Goal: Task Accomplishment & Management: Use online tool/utility

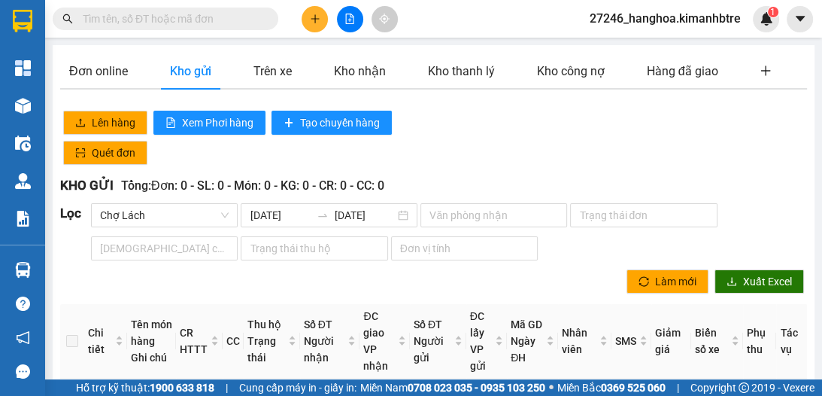
click at [352, 19] on icon "file-add" at bounding box center [350, 19] width 11 height 11
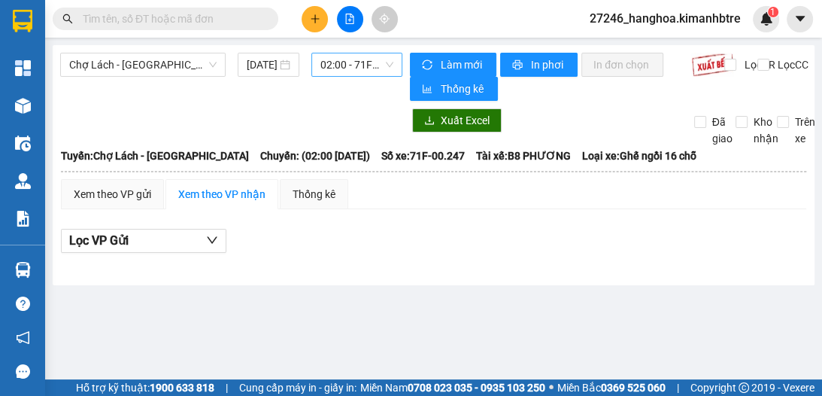
click at [332, 68] on span "02:00 - 71F-00.247" at bounding box center [356, 64] width 73 height 23
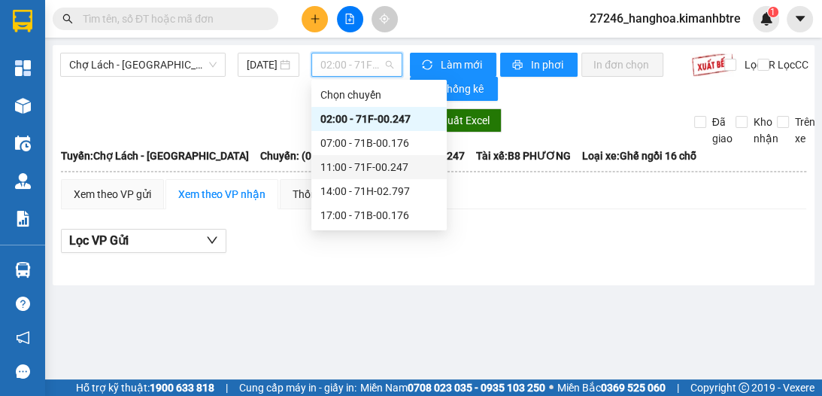
click at [366, 168] on div "11:00 - 71F-00.247" at bounding box center [378, 167] width 117 height 17
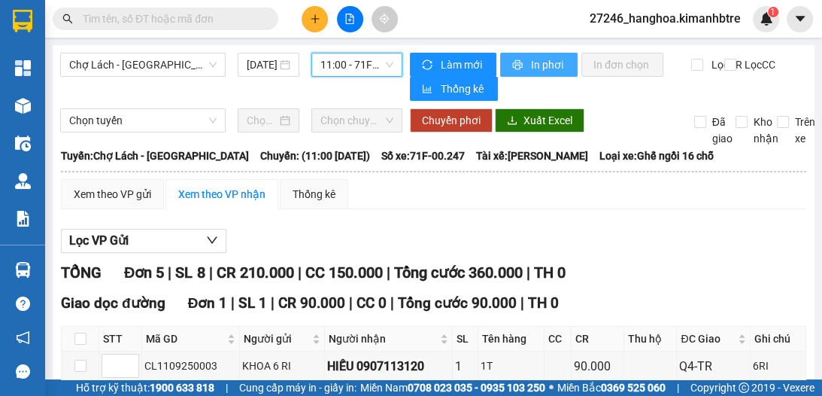
drag, startPoint x: 533, startPoint y: 66, endPoint x: 539, endPoint y: 79, distance: 14.1
click at [533, 66] on span "In phơi" at bounding box center [548, 64] width 35 height 17
